Goal: Find contact information: Find contact information

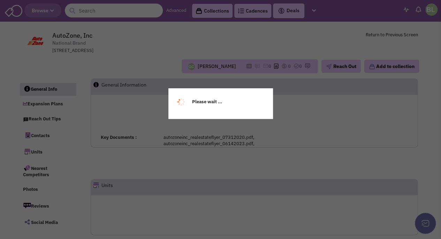
drag, startPoint x: 0, startPoint y: 0, endPoint x: 85, endPoint y: 9, distance: 85.2
click at [85, 9] on div "Please wait ..." at bounding box center [220, 119] width 441 height 239
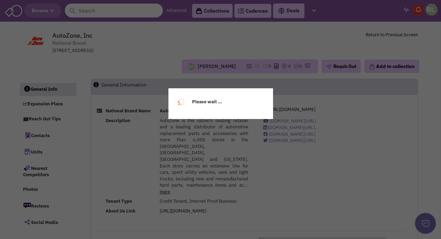
select select
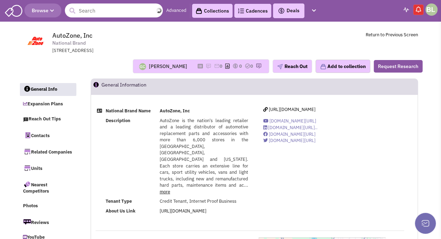
click at [86, 9] on input "text" at bounding box center [114, 10] width 98 height 14
paste input "SUNOCO GAS STATION"
type input "SUNOCO GAS STATION"
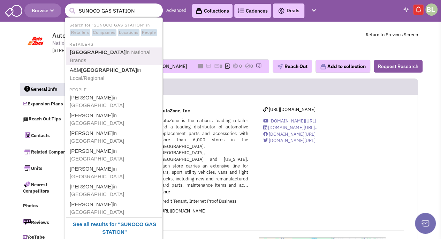
click at [130, 54] on span "in National Brands" at bounding box center [110, 56] width 80 height 14
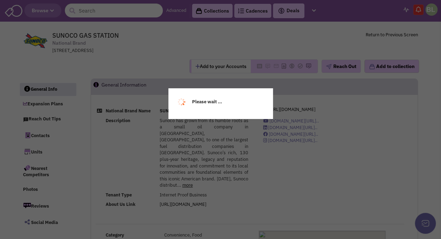
select select
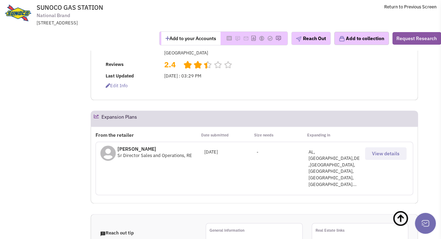
scroll to position [397, 0]
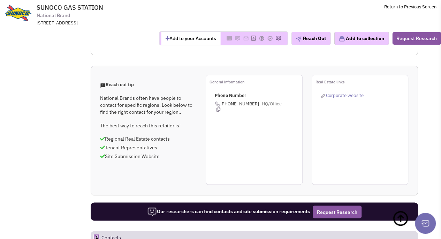
scroll to position [571, 0]
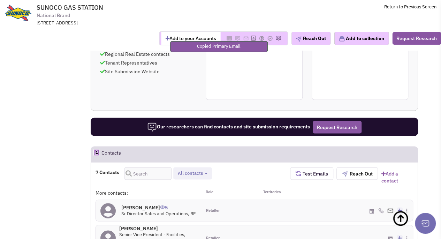
scroll to position [536, 0]
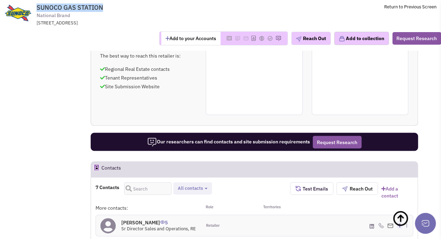
drag, startPoint x: 108, startPoint y: 5, endPoint x: 36, endPoint y: 8, distance: 72.5
click at [36, 8] on tr "SUNOCO GAS STATION National Brand 1303 N Main St,, Marion, OH, 43302 Return to …" at bounding box center [220, 13] width 441 height 26
copy tr "SUNOCO GAS STATION"
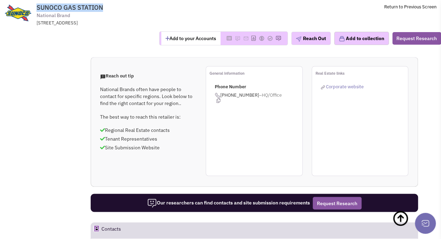
scroll to position [466, 0]
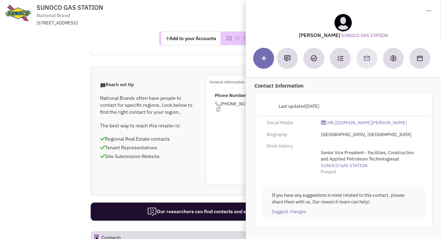
drag, startPoint x: 341, startPoint y: 34, endPoint x: 291, endPoint y: 34, distance: 49.5
click at [291, 34] on div "Richard Sebastian SUNOCO GAS STATION" at bounding box center [342, 26] width 187 height 25
copy lable "Richard Sebastian"
click at [190, 18] on span "SUNOCO GAS STATION National Brand 1303 N Main St,, Marion, OH, 43302" at bounding box center [128, 15] width 182 height 22
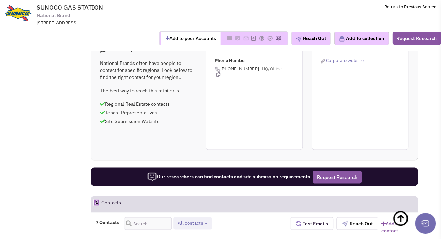
scroll to position [536, 0]
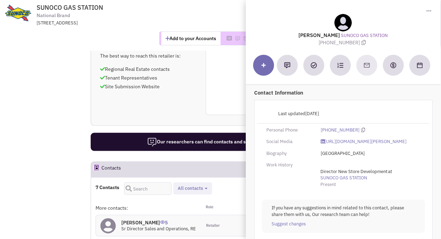
drag, startPoint x: 338, startPoint y: 34, endPoint x: 297, endPoint y: 34, distance: 40.8
click at [297, 34] on div "Josh Lieberman SUNOCO GAS STATION (515) 419-7912" at bounding box center [342, 30] width 187 height 32
copy lable "Josh Lieberman"
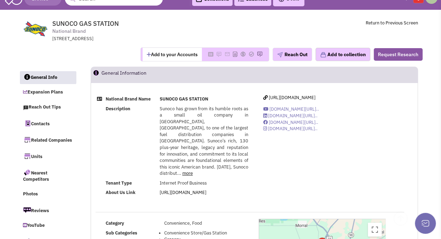
scroll to position [0, 0]
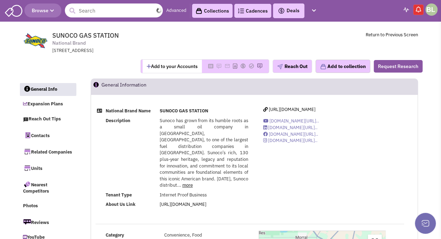
click at [113, 9] on input "text" at bounding box center [114, 10] width 98 height 14
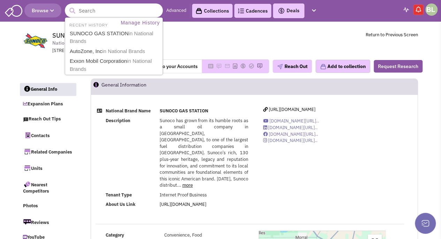
paste input "Shell"
type input "Shell"
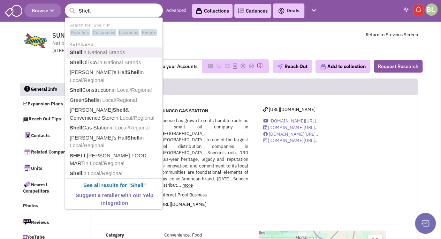
click at [119, 51] on span "in National Brands" at bounding box center [103, 52] width 43 height 6
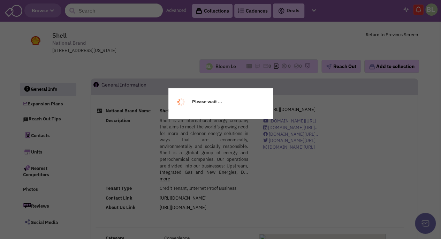
select select
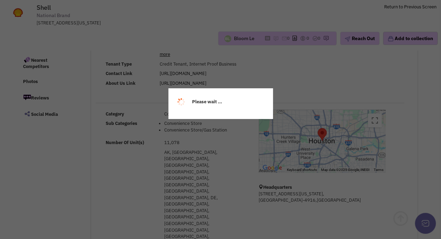
scroll to position [104, 0]
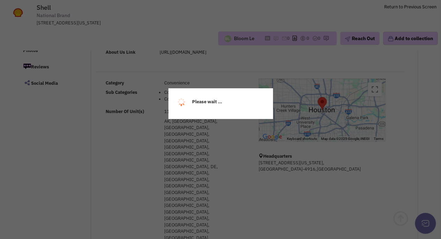
select select
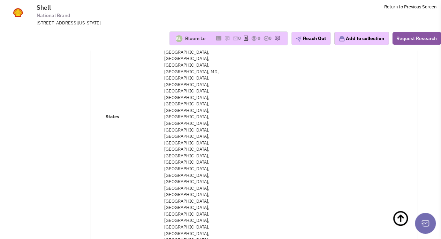
scroll to position [279, 0]
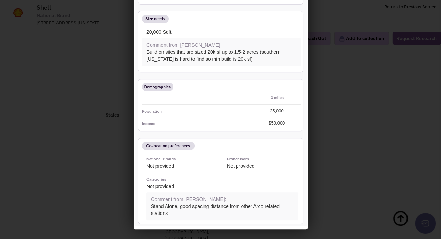
scroll to position [47, 0]
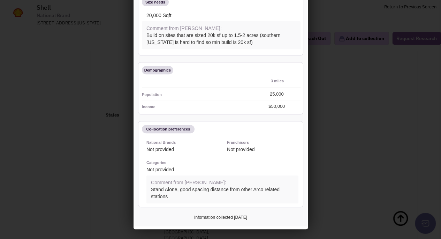
click at [362, 135] on div at bounding box center [220, 119] width 441 height 239
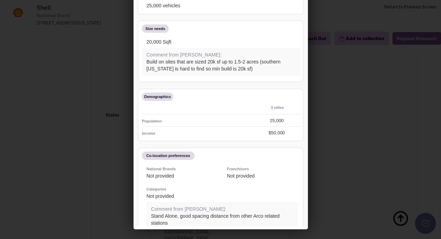
scroll to position [0, 0]
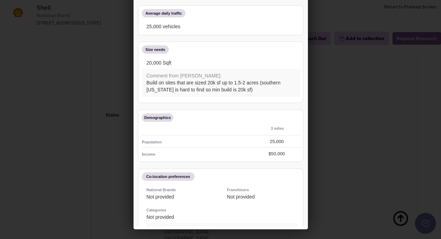
click at [98, 92] on div at bounding box center [220, 119] width 441 height 239
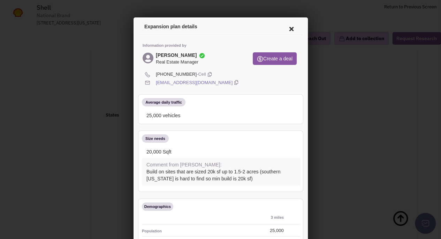
scroll to position [174, 0]
click at [287, 28] on icon at bounding box center [289, 28] width 15 height 17
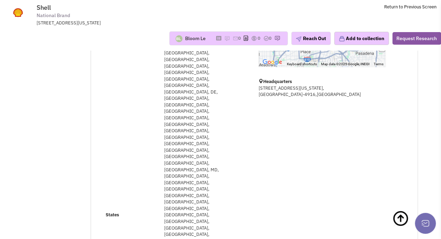
scroll to position [209, 0]
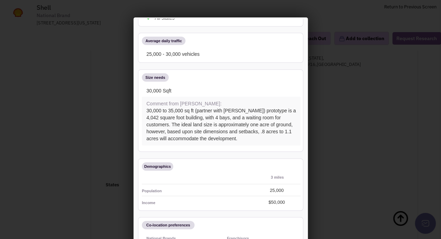
scroll to position [89, 0]
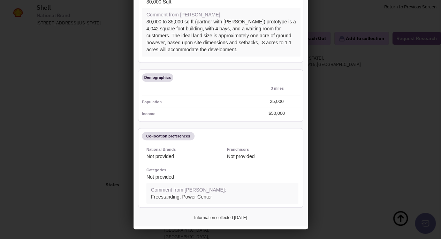
click at [25, 107] on div at bounding box center [220, 119] width 441 height 239
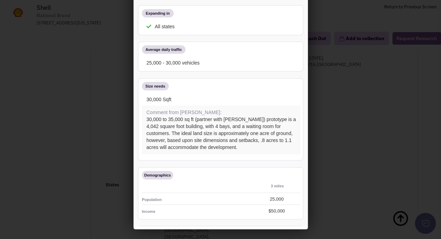
scroll to position [0, 0]
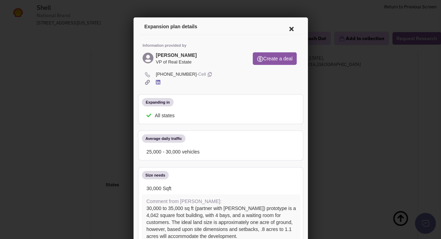
click at [285, 26] on icon at bounding box center [289, 28] width 15 height 17
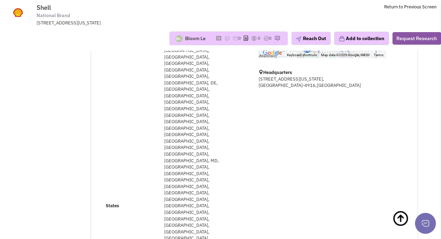
scroll to position [244, 0]
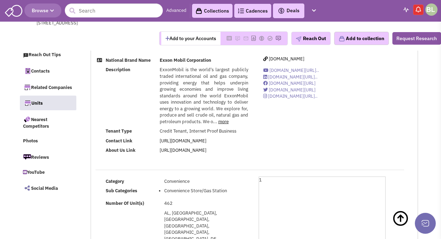
select select
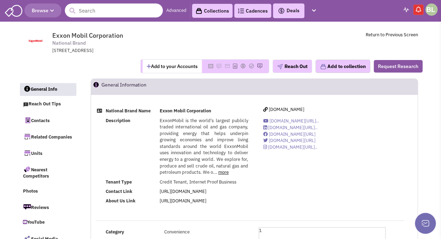
click at [101, 10] on input "text" at bounding box center [114, 10] width 98 height 14
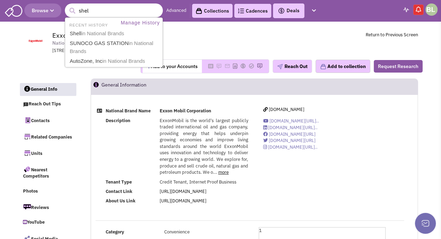
type input "shell"
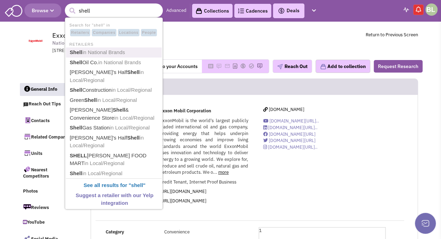
click at [121, 53] on span "in National Brands" at bounding box center [103, 52] width 43 height 6
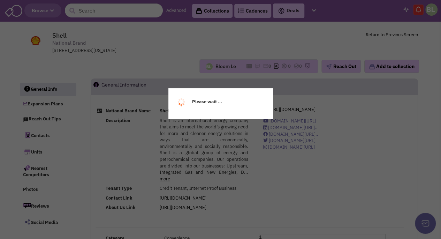
select select
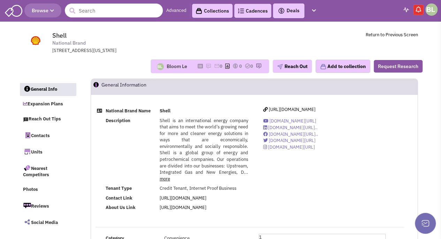
select select
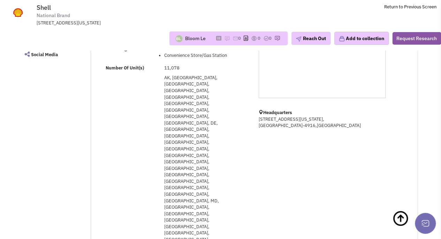
scroll to position [279, 0]
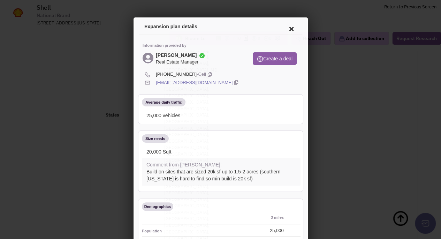
scroll to position [0, 0]
click at [284, 25] on icon at bounding box center [289, 28] width 15 height 17
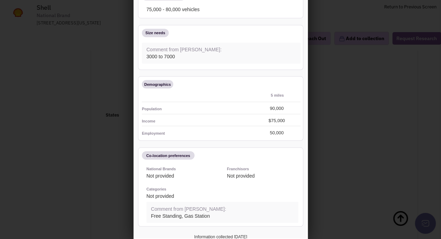
scroll to position [89, 0]
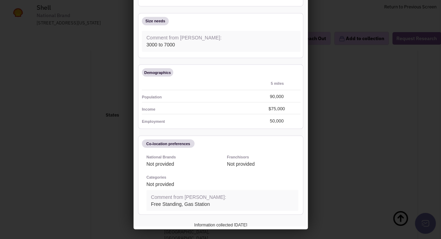
click at [45, 145] on div at bounding box center [220, 119] width 441 height 239
drag, startPoint x: 336, startPoint y: 75, endPoint x: 332, endPoint y: 79, distance: 5.4
click at [336, 75] on div at bounding box center [220, 119] width 441 height 239
click at [266, 70] on div "Demographics" at bounding box center [220, 72] width 161 height 11
click at [63, 49] on div at bounding box center [220, 119] width 441 height 239
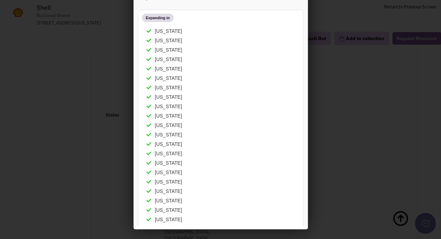
scroll to position [0, 0]
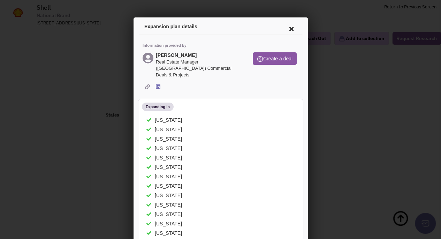
click at [287, 26] on icon at bounding box center [289, 28] width 15 height 17
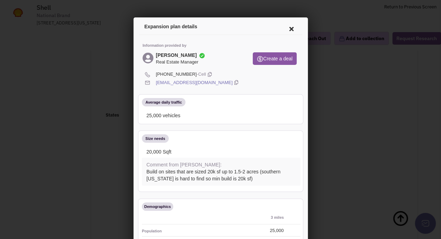
click at [21, 122] on div at bounding box center [220, 119] width 441 height 239
click at [236, 82] on icon at bounding box center [235, 81] width 4 height 7
click at [284, 28] on icon at bounding box center [289, 28] width 15 height 17
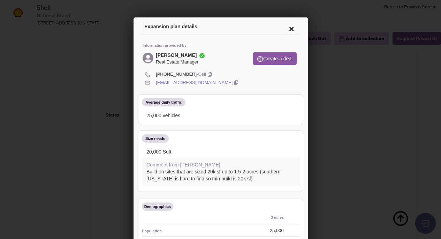
click at [236, 80] on icon at bounding box center [235, 81] width 4 height 7
click at [282, 27] on icon at bounding box center [289, 28] width 15 height 17
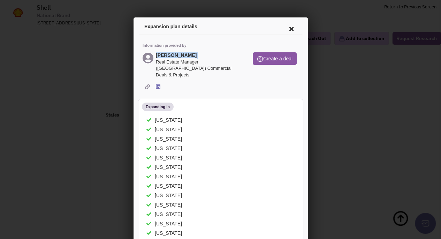
drag, startPoint x: 189, startPoint y: 54, endPoint x: 152, endPoint y: 54, distance: 36.9
click at [152, 54] on div "[PERSON_NAME] Real Estate Manager ([GEOGRAPHIC_DATA]) Commercial Deals & Projec…" at bounding box center [191, 65] width 101 height 28
copy div "[PERSON_NAME]"
click at [284, 30] on icon at bounding box center [289, 28] width 15 height 17
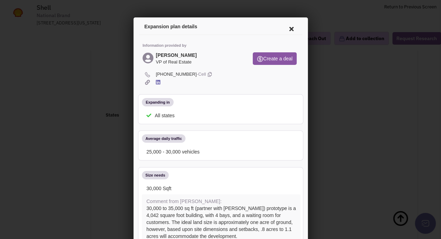
drag, startPoint x: 201, startPoint y: 53, endPoint x: 155, endPoint y: 54, distance: 46.0
click at [155, 54] on div "[PERSON_NAME] VP of Real Estate" at bounding box center [191, 58] width 101 height 15
copy div "[PERSON_NAME]"
click at [287, 28] on icon at bounding box center [289, 28] width 15 height 17
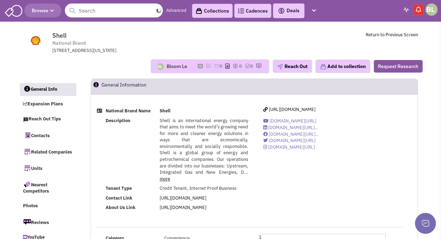
click at [100, 8] on input "text" at bounding box center [114, 10] width 98 height 14
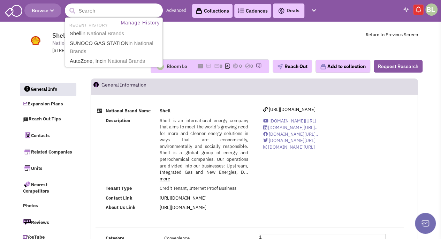
paste input "CITGO Petroleum Corporation"
type input "CITGO Petroleum Corporation"
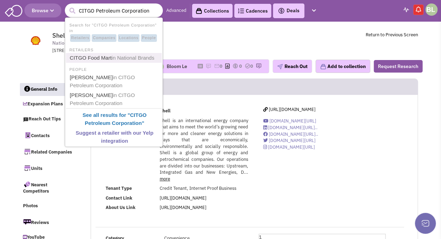
click at [126, 59] on span "in National Brands" at bounding box center [132, 58] width 43 height 6
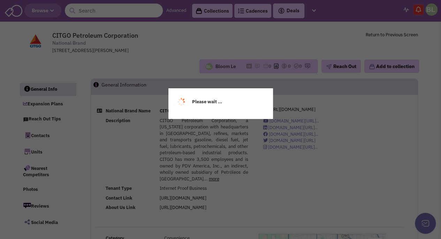
select select
click at [132, 67] on div "Bloom Le No note found! 0 0 0 Reach Out Add to collection" at bounding box center [220, 66] width 412 height 14
select select
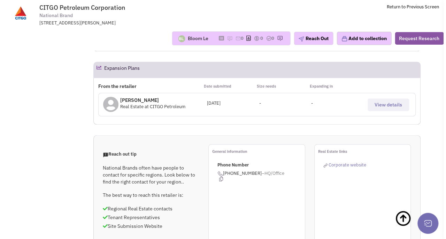
scroll to position [453, 0]
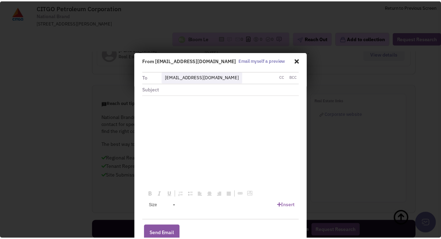
scroll to position [0, 0]
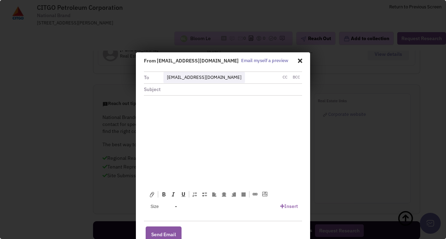
click at [295, 61] on span at bounding box center [298, 60] width 7 height 12
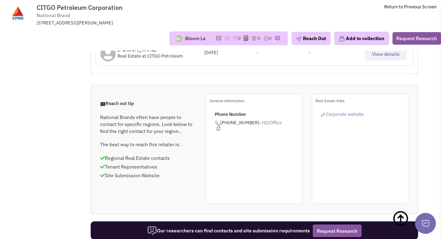
drag, startPoint x: 38, startPoint y: 7, endPoint x: 125, endPoint y: 8, distance: 87.8
click at [125, 8] on span "CITGO Petroleum Corporation National Brand 1293 Eldridge Parkway, Houston, TX, …" at bounding box center [128, 15] width 182 height 22
click at [88, 9] on span "CITGO Petroleum Corporation" at bounding box center [80, 7] width 86 height 8
drag, startPoint x: 86, startPoint y: 8, endPoint x: 27, endPoint y: 8, distance: 59.6
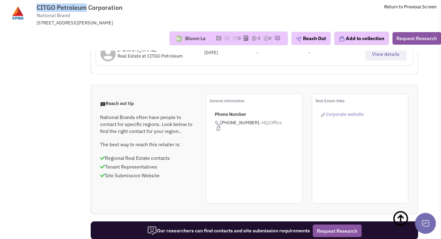
click at [27, 8] on tr "CITGO Petroleum Corporation National Brand 1293 Eldridge Parkway, Houston, TX, …" at bounding box center [220, 13] width 441 height 26
copy tr "CITGO Petroleum"
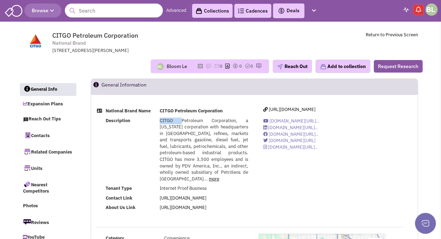
drag, startPoint x: 160, startPoint y: 120, endPoint x: 174, endPoint y: 119, distance: 14.3
click at [174, 119] on span "CITGO Petroleum Corporation, a Delaware corporation with headquarters in Housto…" at bounding box center [204, 149] width 88 height 64
copy span "CITGO"
drag, startPoint x: 173, startPoint y: 110, endPoint x: 160, endPoint y: 110, distance: 13.3
click at [160, 110] on b "CITGO Petroleum Corporation" at bounding box center [191, 111] width 63 height 6
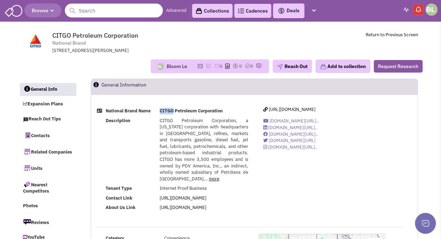
copy b "CITGO"
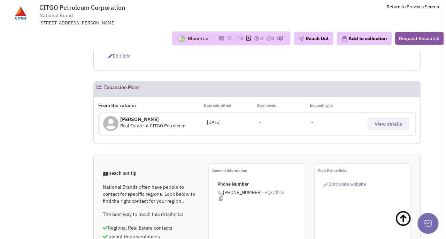
scroll to position [488, 0]
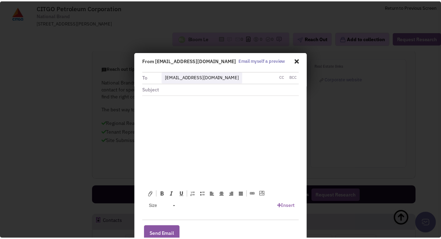
scroll to position [0, 0]
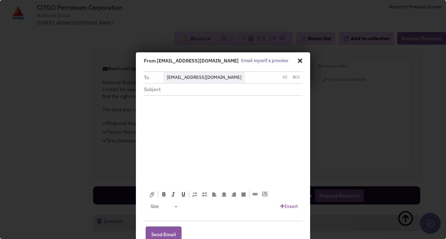
click at [297, 59] on span at bounding box center [298, 60] width 7 height 12
